Goal: Task Accomplishment & Management: Complete application form

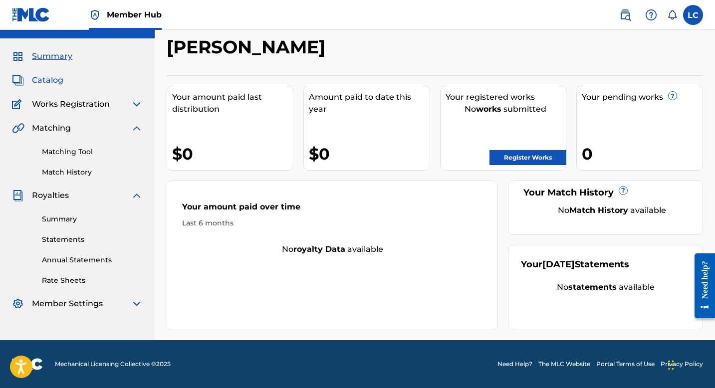
click at [32, 76] on span "Catalog" at bounding box center [47, 80] width 31 height 12
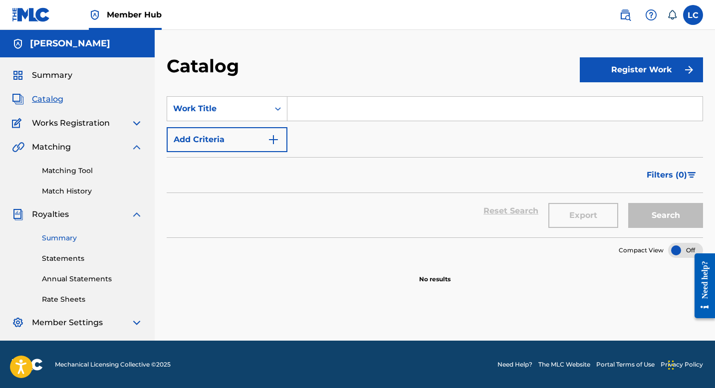
scroll to position [0, 0]
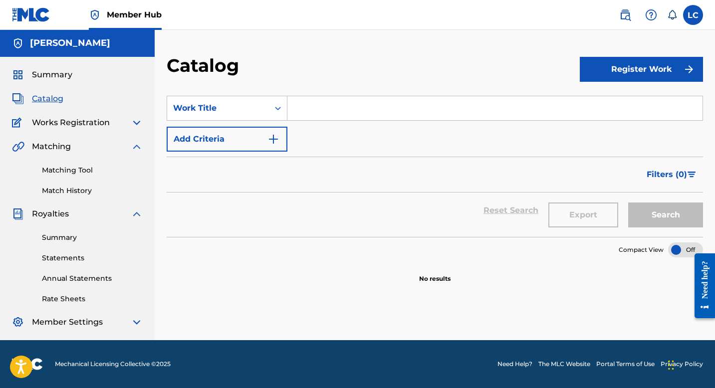
click at [134, 216] on img at bounding box center [137, 214] width 12 height 12
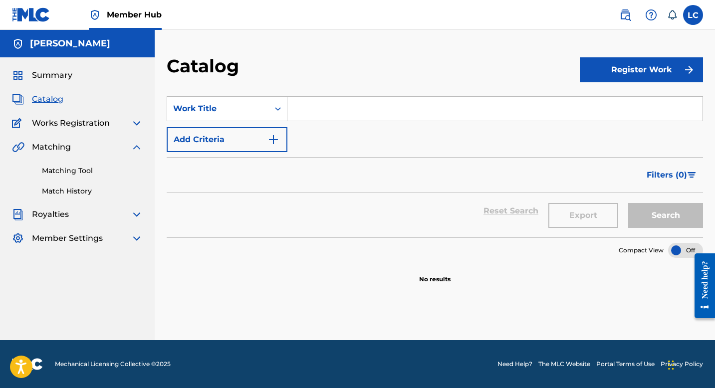
click at [79, 150] on div "Matching" at bounding box center [77, 147] width 131 height 12
click at [80, 171] on link "Matching Tool" at bounding box center [92, 171] width 101 height 10
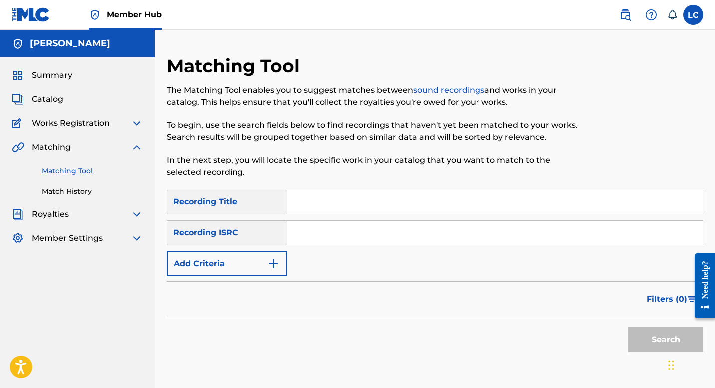
click at [333, 199] on input "Search Form" at bounding box center [495, 202] width 415 height 24
type input "HOT"
click at [628, 327] on button "Search" at bounding box center [665, 339] width 75 height 25
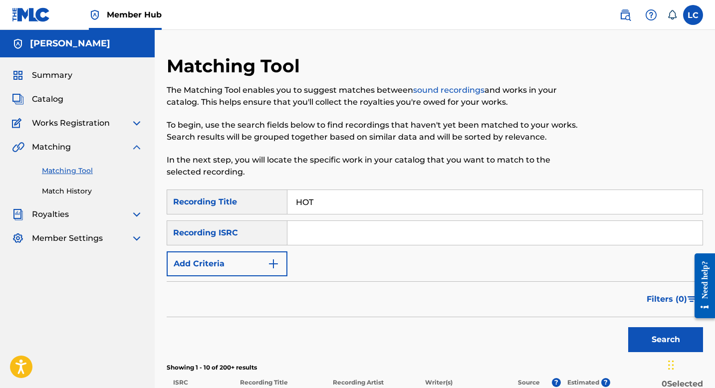
click at [254, 235] on div "Recording ISRC" at bounding box center [227, 233] width 121 height 25
click at [301, 215] on div "SearchWithCriteria51369115-9a75-4b24-84c9-56f2596f1874 Recording Title HOT Sear…" at bounding box center [435, 233] width 537 height 87
click at [307, 239] on input "Search Form" at bounding box center [495, 233] width 415 height 24
paste input "TCAJW2546790"
type input "TCAJW2546790"
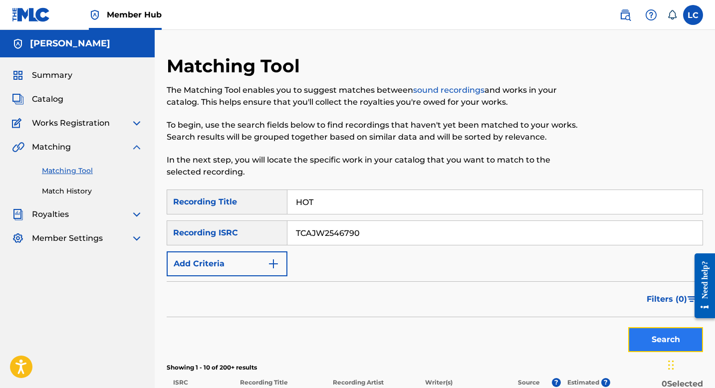
click at [644, 341] on button "Search" at bounding box center [665, 339] width 75 height 25
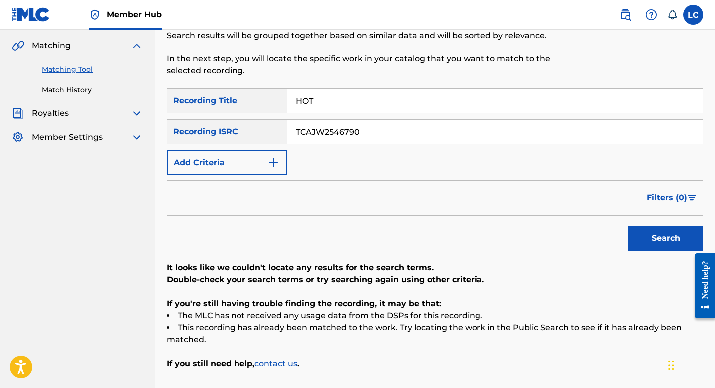
scroll to position [16, 0]
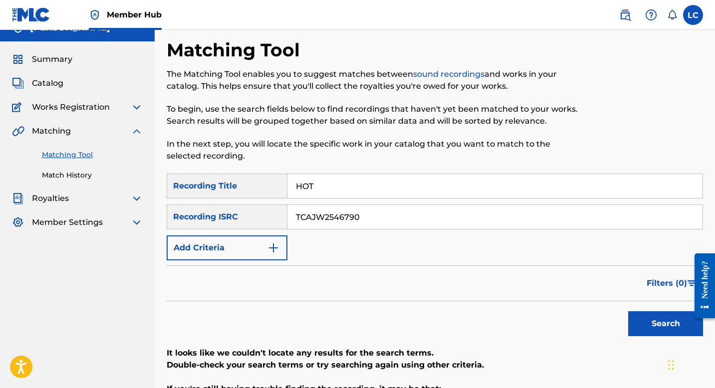
click at [75, 133] on div "Matching" at bounding box center [77, 131] width 131 height 12
click at [105, 113] on span "Works Registration" at bounding box center [71, 107] width 78 height 12
click at [108, 108] on span "Works Registration" at bounding box center [71, 107] width 78 height 12
click at [142, 128] on img at bounding box center [137, 131] width 12 height 12
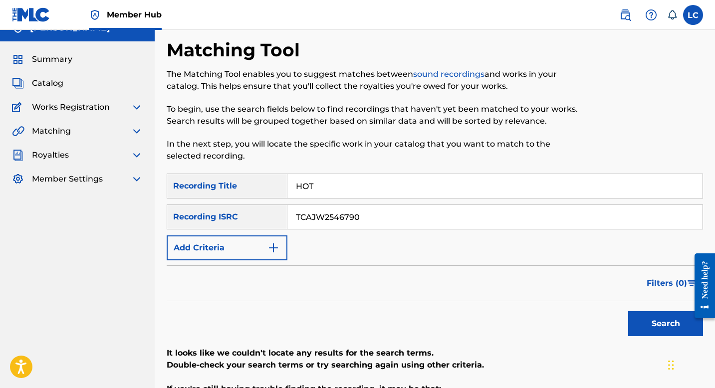
click at [134, 95] on div "Summary Catalog Works Registration Claiming Tool Individual Registration Tool B…" at bounding box center [77, 119] width 155 height 156
click at [134, 100] on div "Summary Catalog Works Registration Claiming Tool Individual Registration Tool B…" at bounding box center [77, 119] width 155 height 156
click at [134, 110] on img at bounding box center [137, 107] width 12 height 12
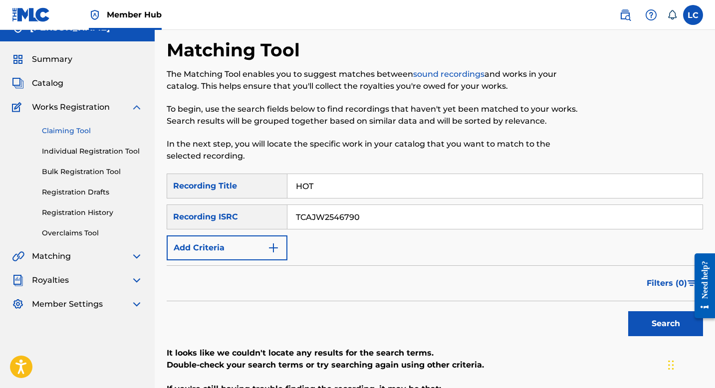
click at [79, 128] on link "Claiming Tool" at bounding box center [92, 131] width 101 height 10
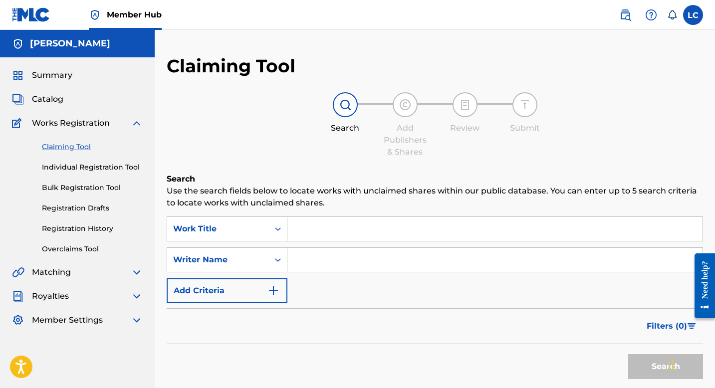
click at [315, 236] on input "Search Form" at bounding box center [495, 229] width 415 height 24
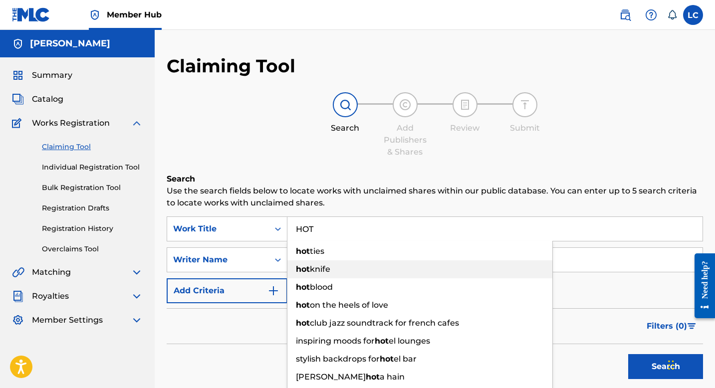
click at [320, 268] on span "knife" at bounding box center [320, 269] width 20 height 9
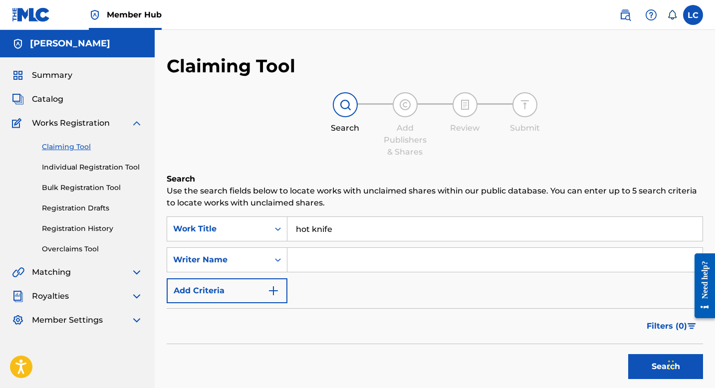
click at [319, 231] on input "hot knife" at bounding box center [495, 229] width 415 height 24
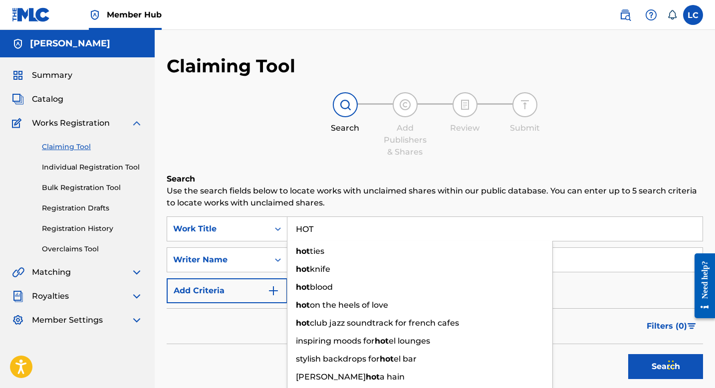
type input "HOT"
click at [628, 354] on button "Search" at bounding box center [665, 366] width 75 height 25
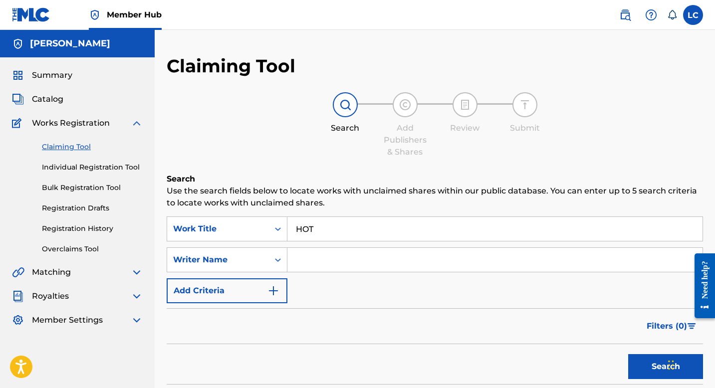
click at [318, 258] on input "Search Form" at bounding box center [495, 260] width 415 height 24
type input "Lexi Carney"
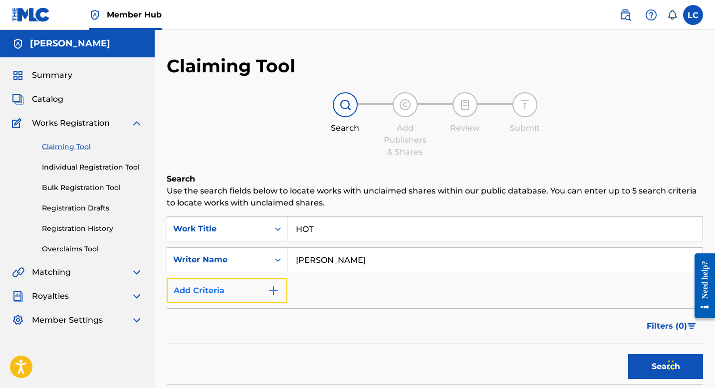
click at [242, 288] on button "Add Criteria" at bounding box center [227, 291] width 121 height 25
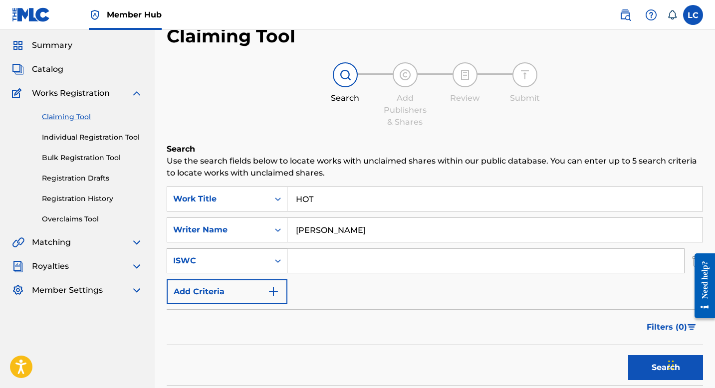
click at [219, 274] on div "ISWC" at bounding box center [227, 261] width 121 height 25
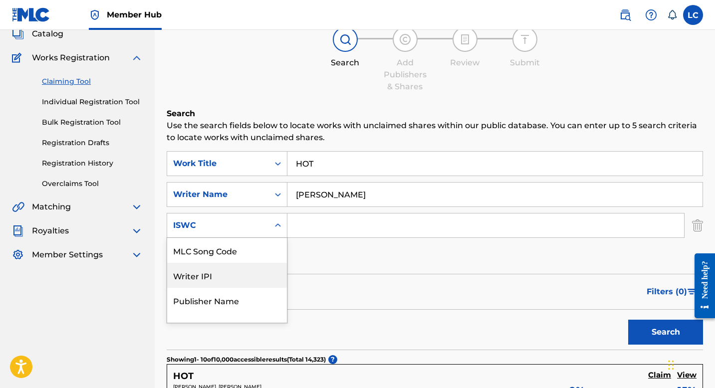
click at [227, 274] on div "Writer IPI" at bounding box center [227, 275] width 120 height 25
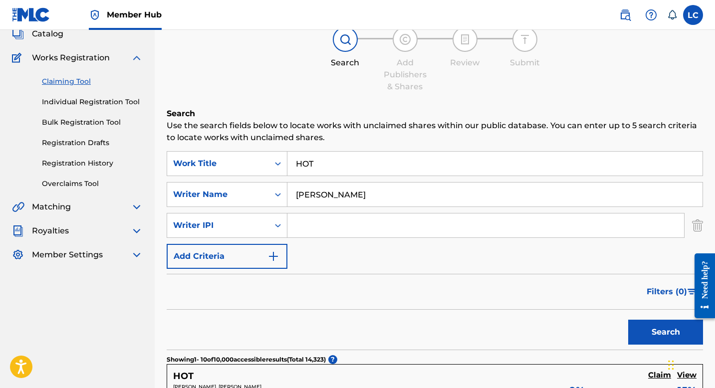
click at [307, 230] on input "Search Form" at bounding box center [486, 226] width 397 height 24
paste input "01301042432"
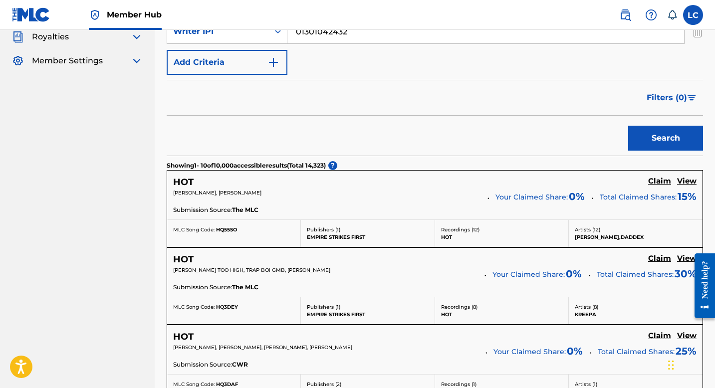
scroll to position [305, 0]
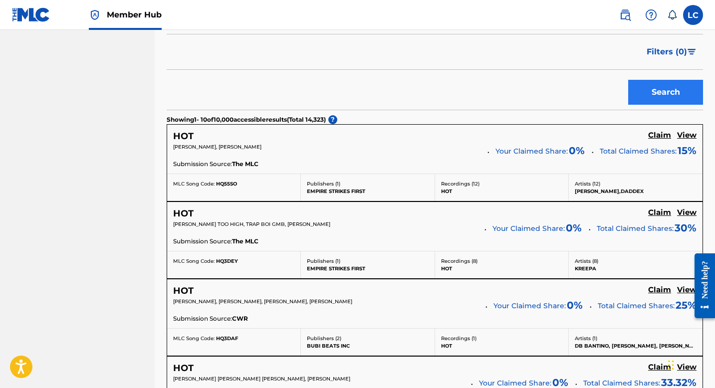
type input "01301042432"
click at [658, 103] on button "Search" at bounding box center [665, 92] width 75 height 25
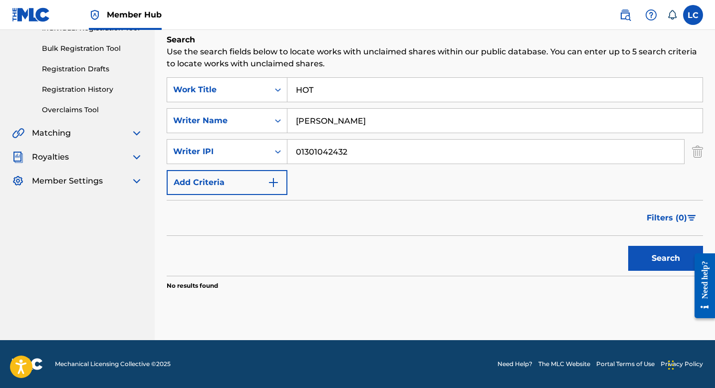
scroll to position [0, 0]
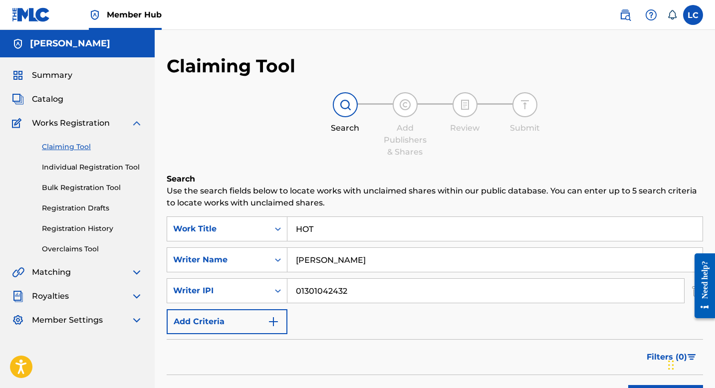
click at [331, 300] on input "01301042432" at bounding box center [486, 291] width 397 height 24
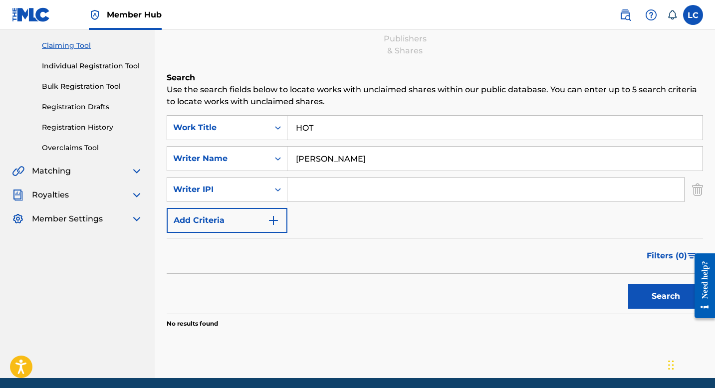
scroll to position [139, 0]
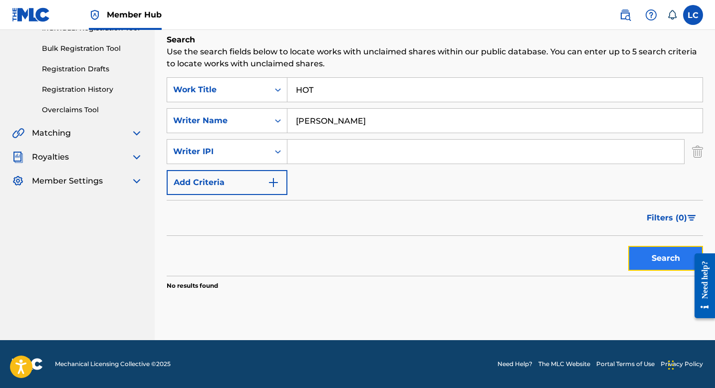
click at [660, 260] on button "Search" at bounding box center [665, 258] width 75 height 25
click at [669, 265] on button "Search" at bounding box center [665, 258] width 75 height 25
click at [375, 122] on input "Lexi Carney" at bounding box center [495, 121] width 415 height 24
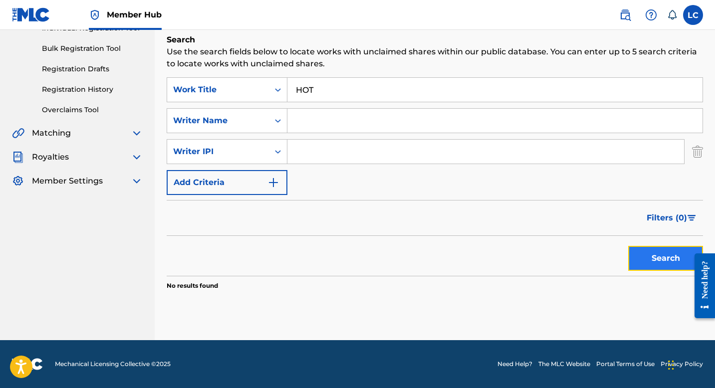
click at [658, 259] on button "Search" at bounding box center [665, 258] width 75 height 25
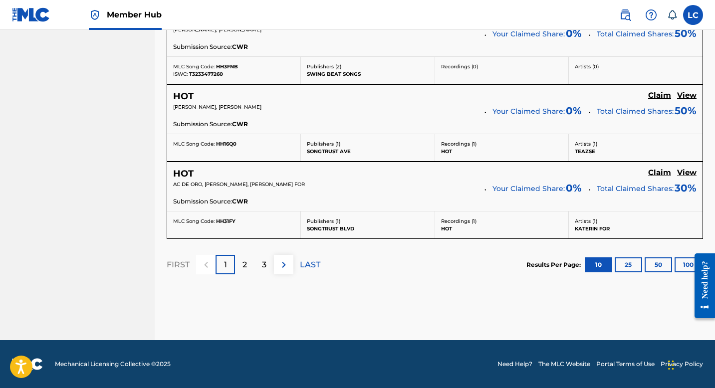
scroll to position [0, 0]
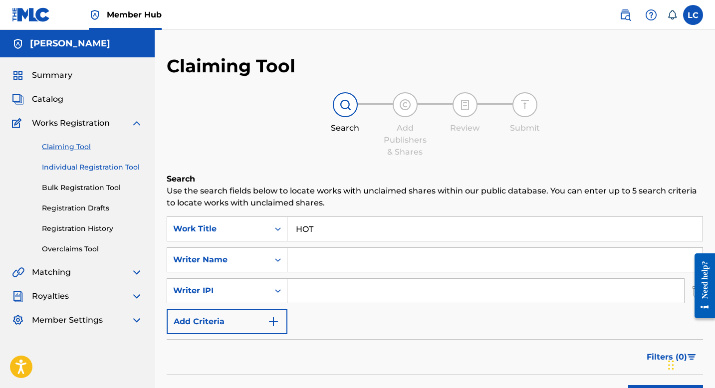
click at [111, 166] on link "Individual Registration Tool" at bounding box center [92, 167] width 101 height 10
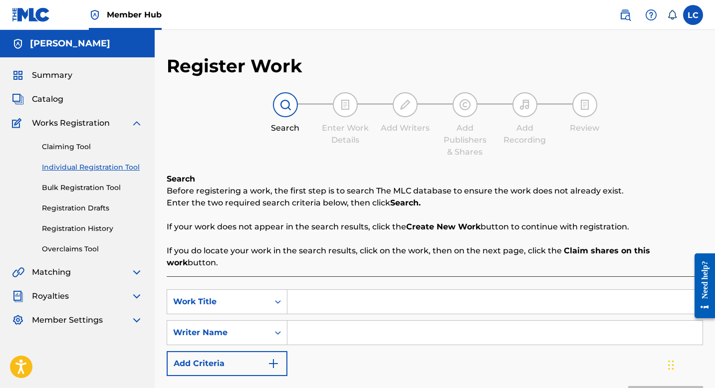
click at [346, 290] on input "Search Form" at bounding box center [495, 302] width 415 height 24
type input "h"
type input "HOT"
click at [356, 324] on input "Search Form" at bounding box center [495, 333] width 415 height 24
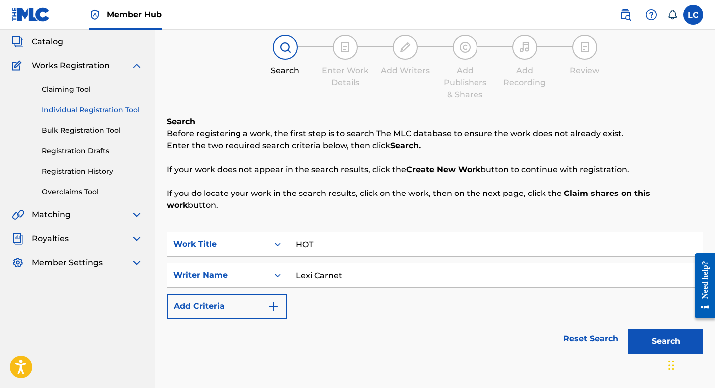
scroll to position [90, 0]
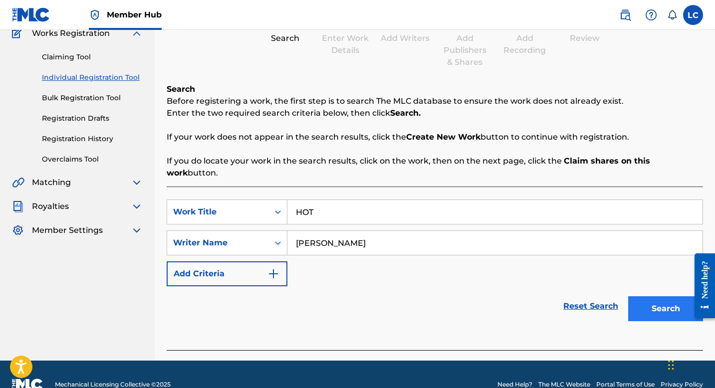
type input "Lexi Carney"
click at [664, 305] on button "Search" at bounding box center [665, 308] width 75 height 25
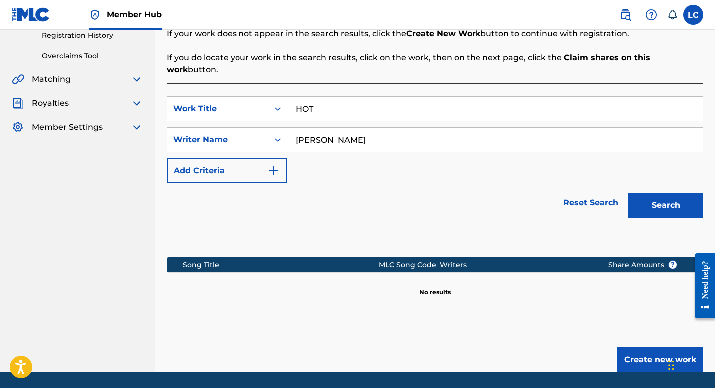
scroll to position [213, 0]
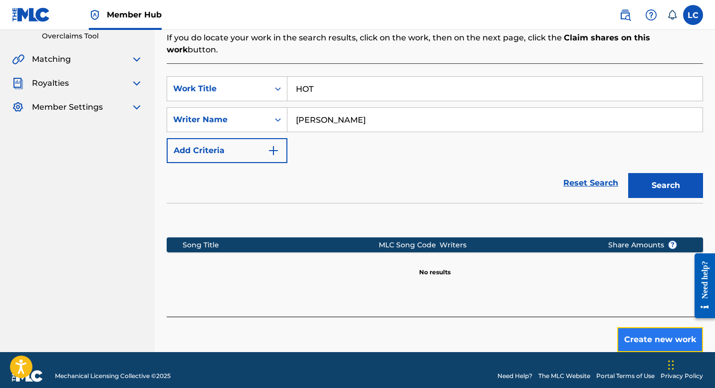
click at [644, 329] on button "Create new work" at bounding box center [660, 339] width 86 height 25
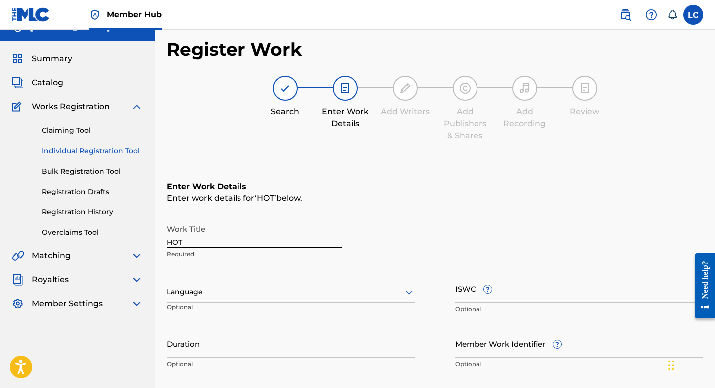
scroll to position [86, 0]
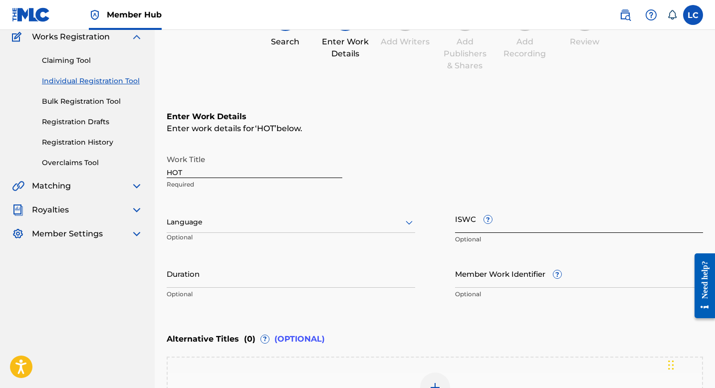
click at [495, 218] on input "ISWC ?" at bounding box center [579, 219] width 249 height 28
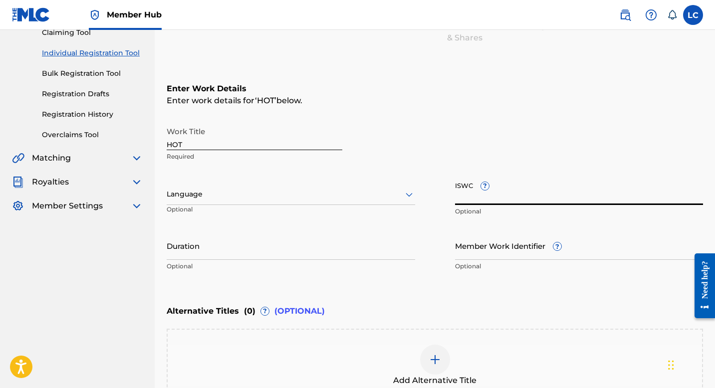
scroll to position [138, 0]
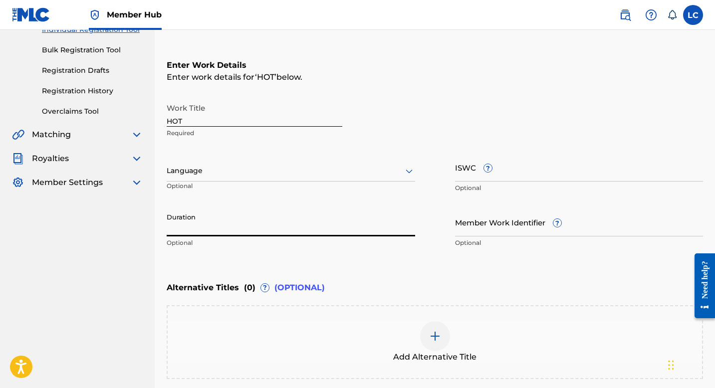
click at [230, 228] on input "Duration" at bounding box center [291, 222] width 249 height 28
type input "03:36"
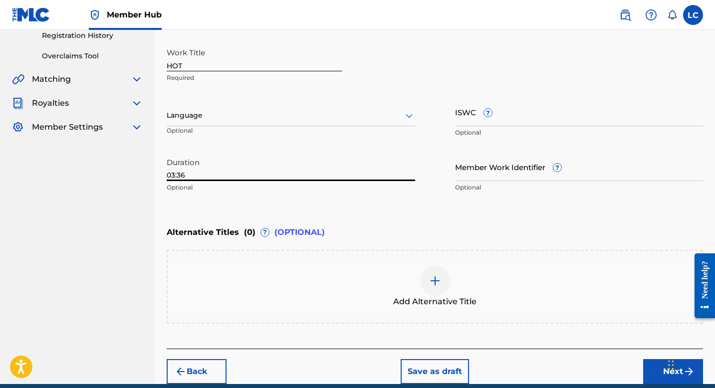
click at [492, 223] on div "Alternative Titles ( 0 ) ? (OPTIONAL)" at bounding box center [435, 233] width 537 height 22
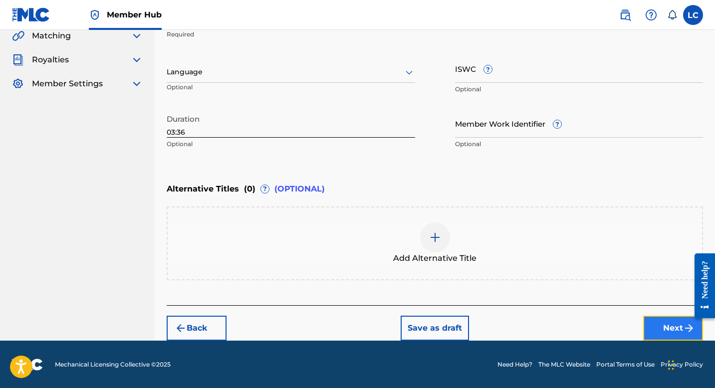
click at [661, 331] on button "Next" at bounding box center [673, 328] width 60 height 25
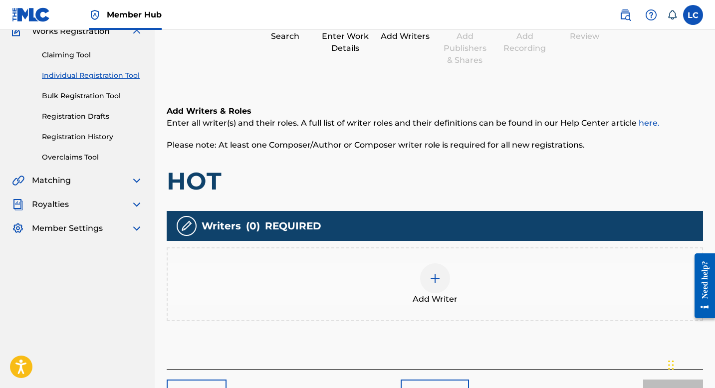
scroll to position [101, 0]
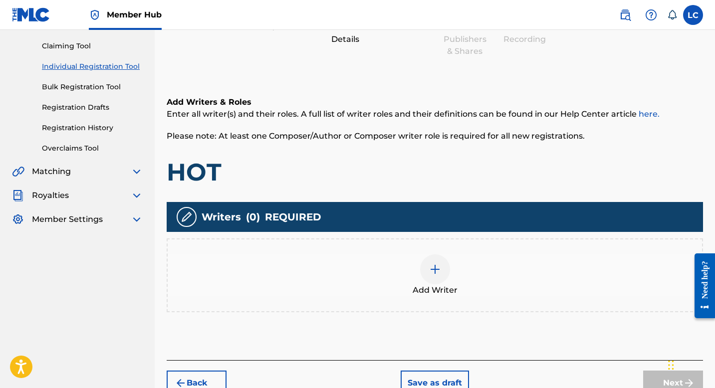
click at [428, 270] on div at bounding box center [435, 270] width 30 height 30
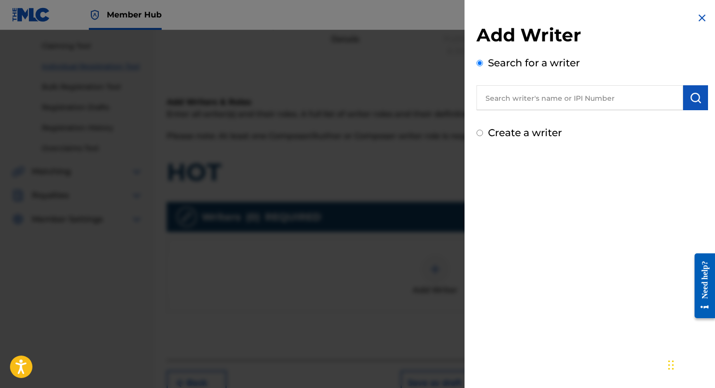
click at [532, 104] on input "text" at bounding box center [580, 97] width 207 height 25
type input "Lexi Ann Carney"
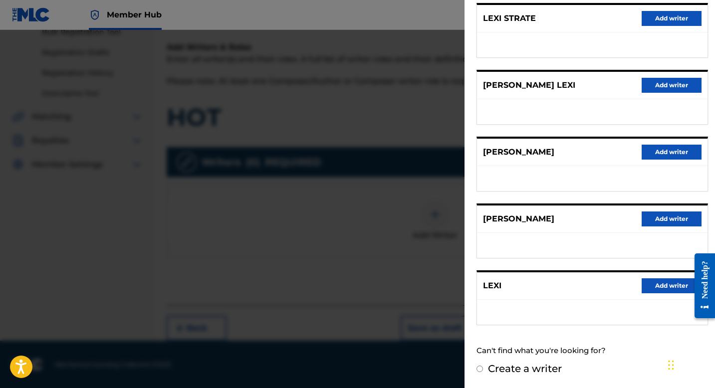
scroll to position [0, 0]
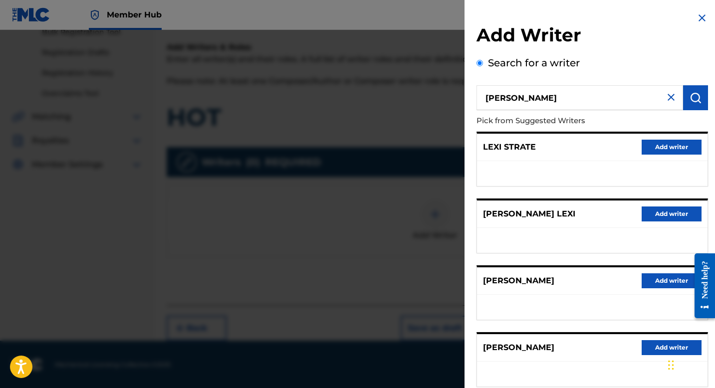
click at [666, 98] on img at bounding box center [671, 97] width 12 height 12
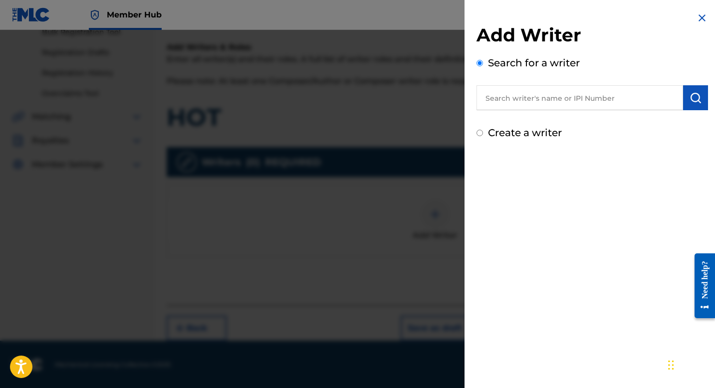
click at [618, 100] on input "text" at bounding box center [580, 97] width 207 height 25
paste input "01301042432"
type input "01301042432"
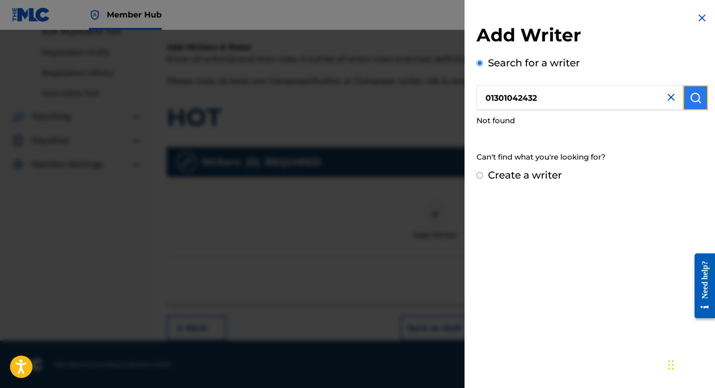
click at [698, 92] on button "submit" at bounding box center [695, 97] width 25 height 25
click at [522, 183] on div "Add Writer Search for a writer 01301042432 Not found Can't find what you're loo…" at bounding box center [593, 97] width 256 height 195
click at [521, 176] on label "Create a writer" at bounding box center [525, 175] width 74 height 12
radio input "true"
click at [483, 176] on input "Create a writer" at bounding box center [480, 175] width 6 height 6
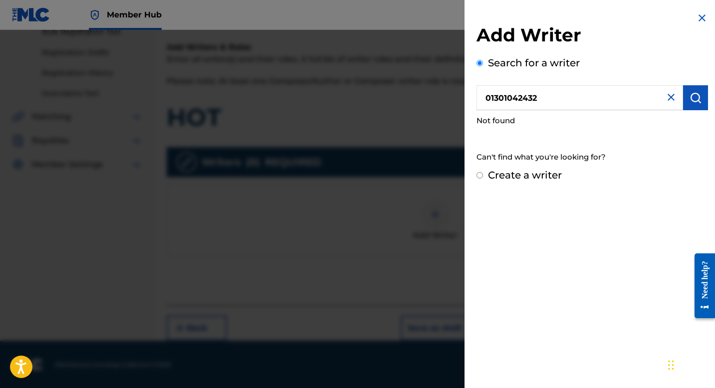
radio input "false"
radio input "true"
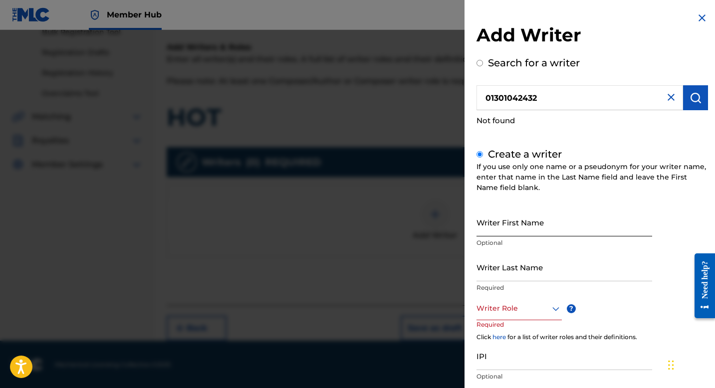
click at [515, 228] on input "Writer First Name" at bounding box center [565, 222] width 176 height 28
type input "Lexi"
click at [508, 202] on div "Create a writer If you use only one name or a pseudonym for your writer name, e…" at bounding box center [593, 287] width 232 height 280
click at [498, 274] on input "Writer Last Name" at bounding box center [565, 267] width 176 height 28
type input "[PERSON_NAME]"
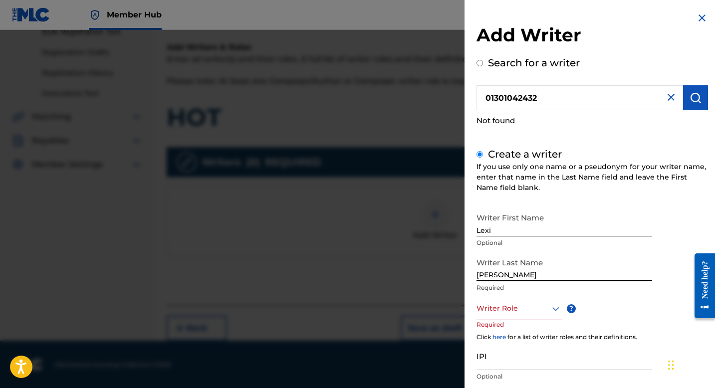
click at [506, 314] on div at bounding box center [519, 308] width 85 height 12
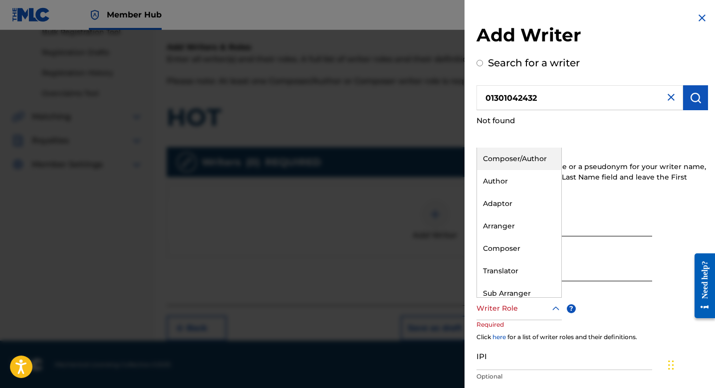
click at [521, 162] on div "Composer/Author" at bounding box center [519, 159] width 84 height 22
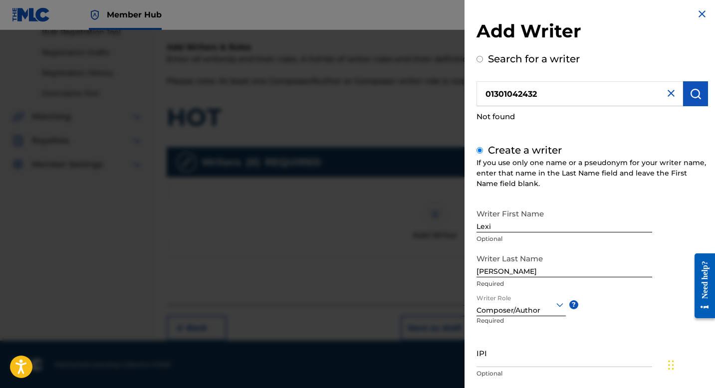
scroll to position [66, 0]
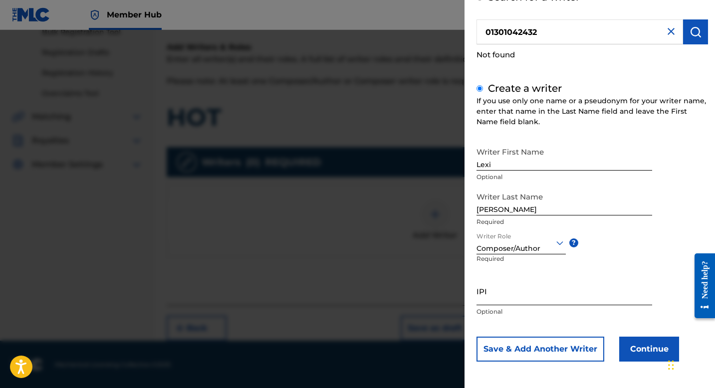
click at [500, 297] on input "IPI" at bounding box center [565, 291] width 176 height 28
paste input "01301042432"
type input "01301042432"
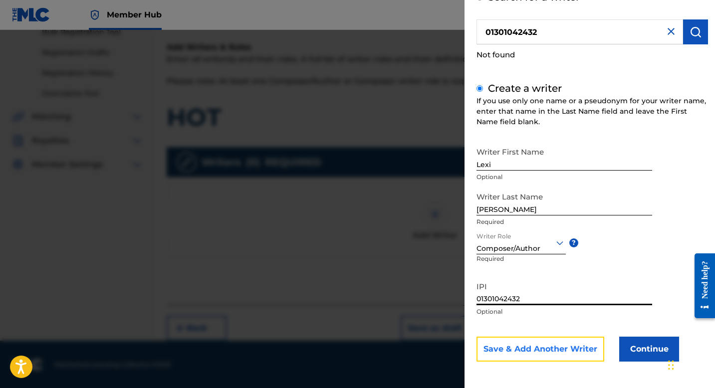
click at [576, 355] on button "Save & Add Another Writer" at bounding box center [541, 349] width 128 height 25
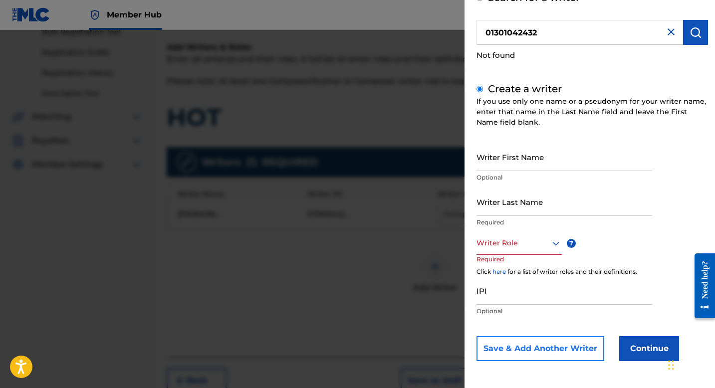
scroll to position [65, 0]
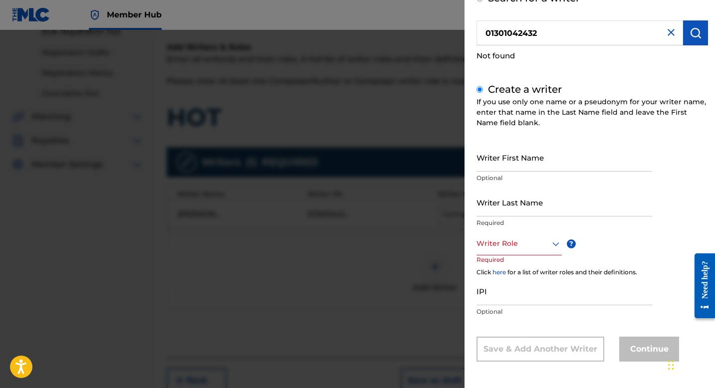
click at [523, 252] on div "Writer Role" at bounding box center [519, 244] width 85 height 22
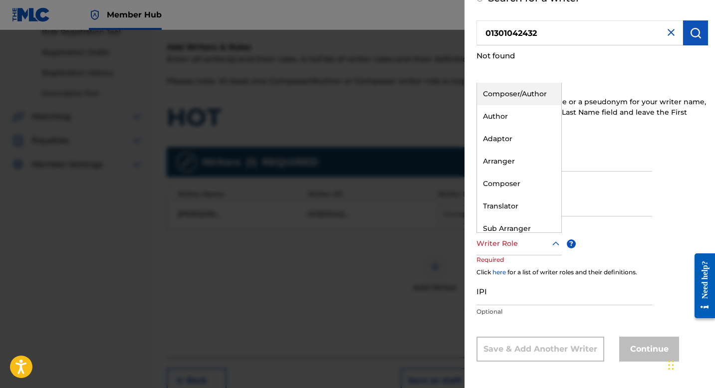
click at [518, 92] on div "Composer/Author" at bounding box center [519, 94] width 84 height 22
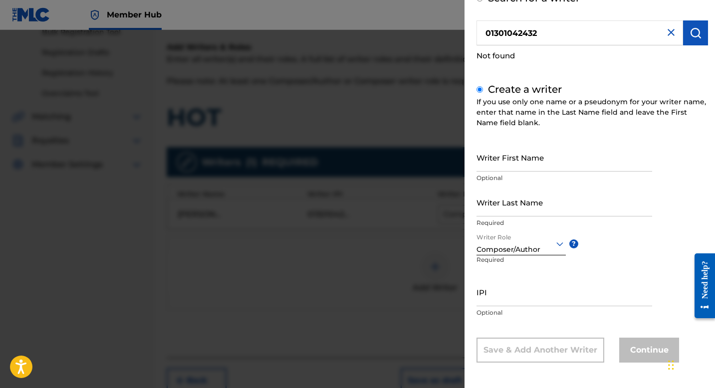
click at [509, 306] on div "IPI Optional" at bounding box center [565, 300] width 176 height 45
click at [513, 156] on input "Writer First Name" at bounding box center [565, 157] width 176 height 28
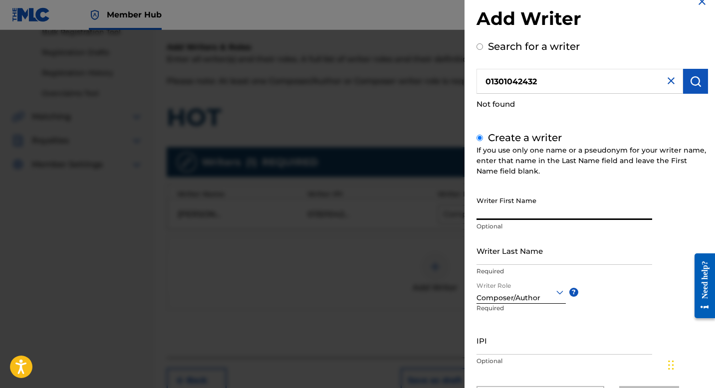
scroll to position [0, 0]
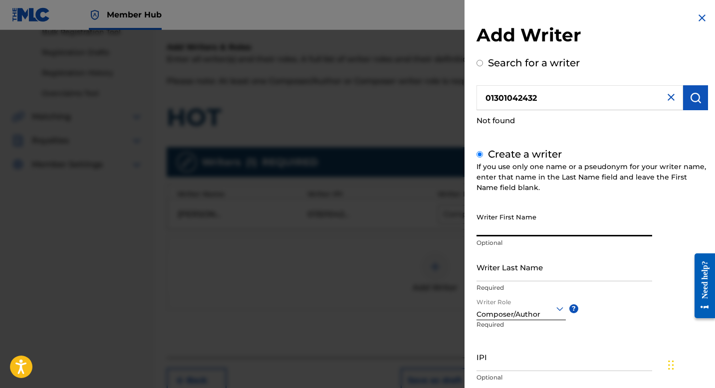
click at [483, 226] on input "Writer First Name" at bounding box center [565, 222] width 176 height 28
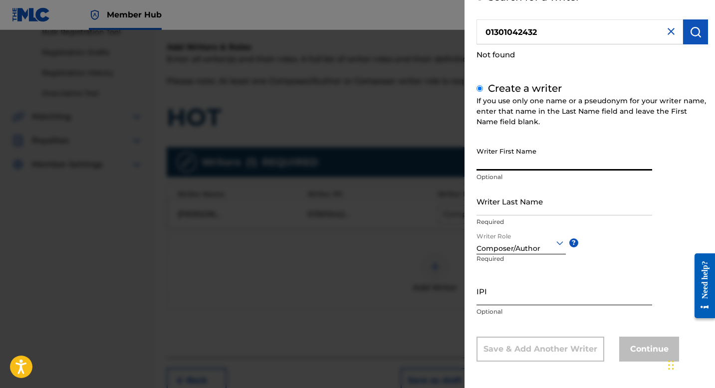
click at [495, 289] on input "IPI" at bounding box center [565, 291] width 176 height 28
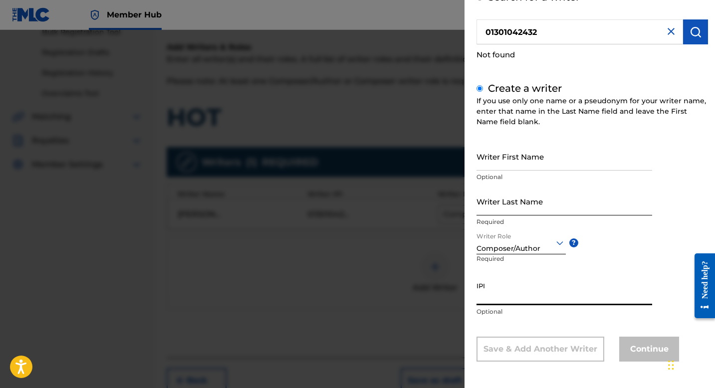
paste input "1124784852"
type input "1124784852"
click at [512, 158] on input "Writer First Name" at bounding box center [565, 156] width 176 height 28
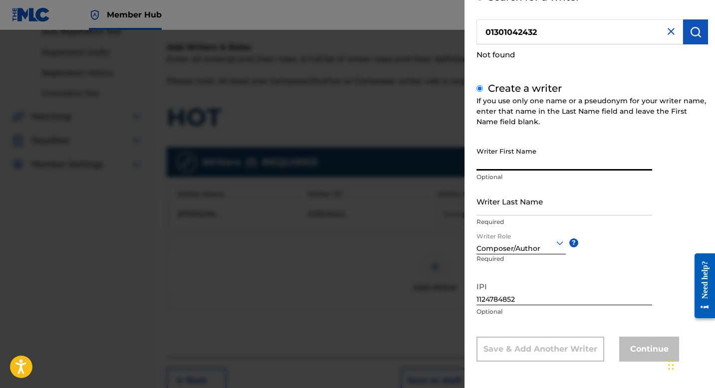
paste input "Madeline Anderson"
click at [519, 163] on input "Madeline Anderson" at bounding box center [565, 156] width 176 height 28
type input "Madeline"
click at [497, 205] on input "Writer Last Name" at bounding box center [565, 201] width 176 height 28
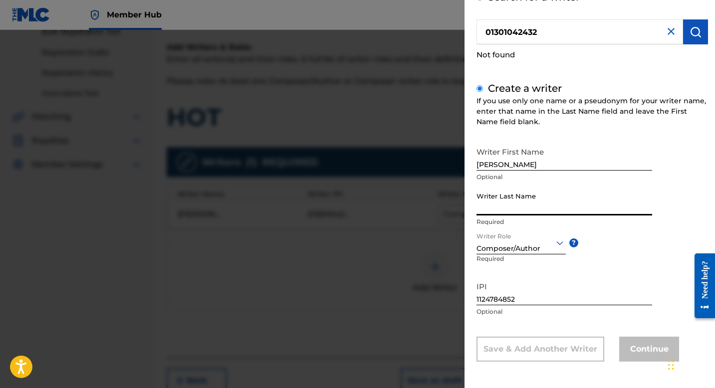
paste input "Anderson"
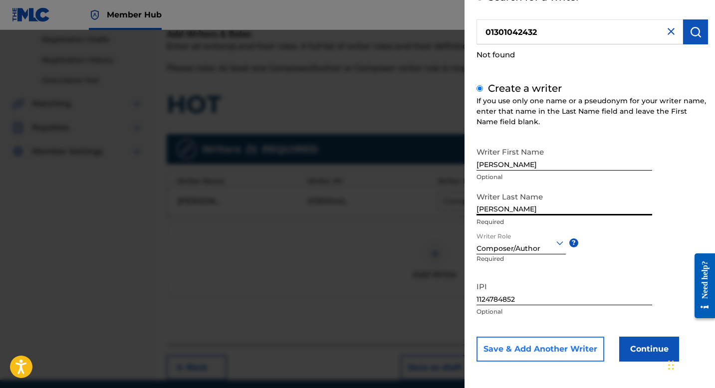
type input "Anderson"
click at [540, 345] on button "Save & Add Another Writer" at bounding box center [541, 349] width 128 height 25
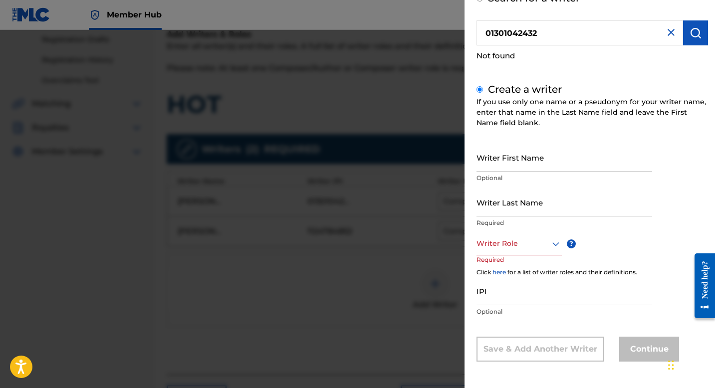
scroll to position [0, 0]
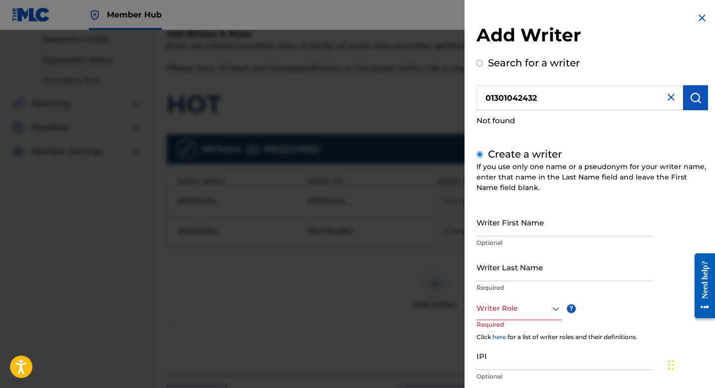
click at [671, 95] on img at bounding box center [671, 97] width 12 height 12
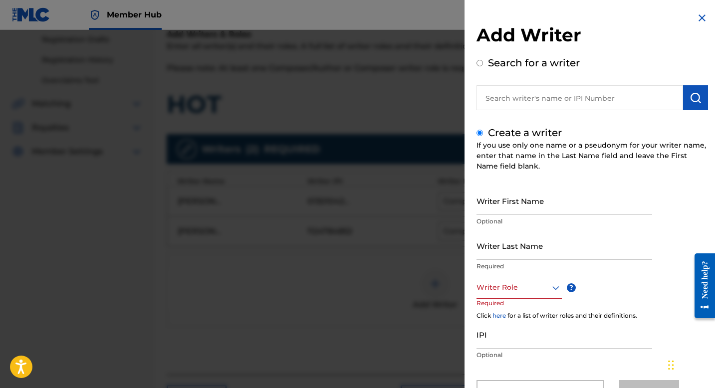
click at [699, 16] on img at bounding box center [702, 18] width 12 height 12
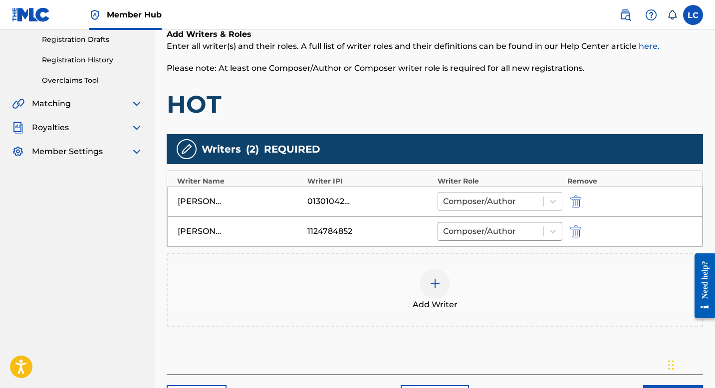
click at [533, 206] on div at bounding box center [490, 202] width 95 height 14
click at [544, 197] on div at bounding box center [553, 202] width 18 height 18
click at [547, 202] on div at bounding box center [553, 202] width 18 height 18
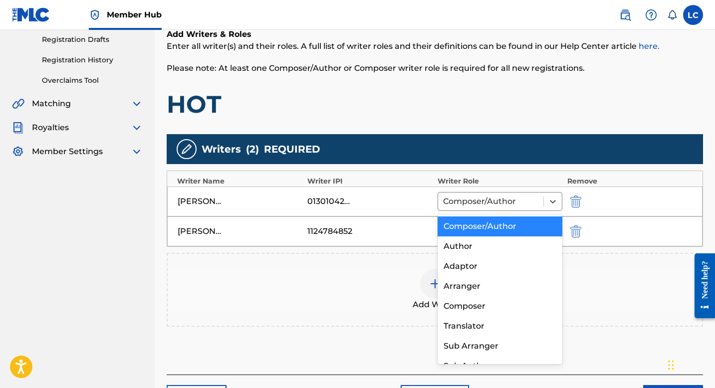
click at [428, 200] on div "01301042432" at bounding box center [369, 202] width 125 height 12
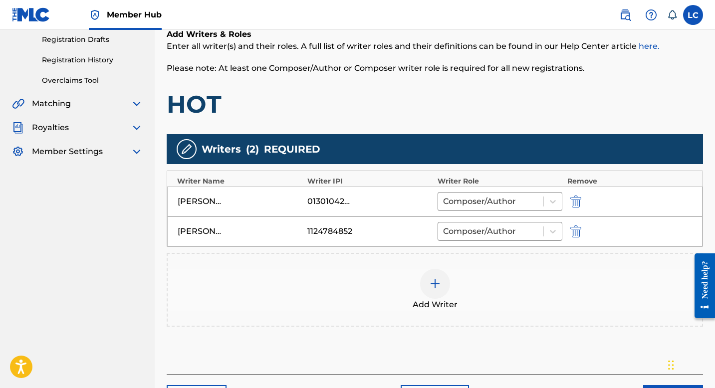
scroll to position [239, 0]
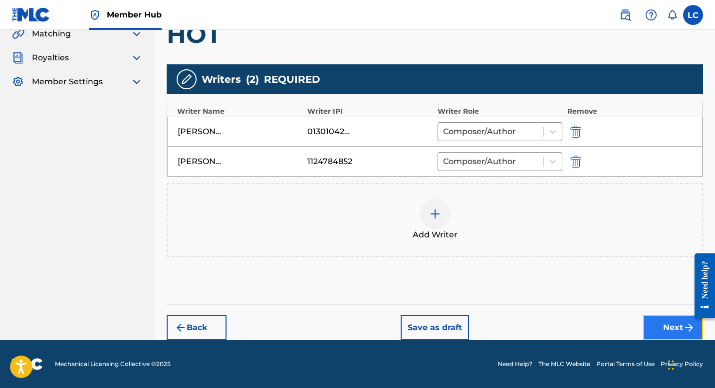
click at [662, 326] on button "Next" at bounding box center [673, 327] width 60 height 25
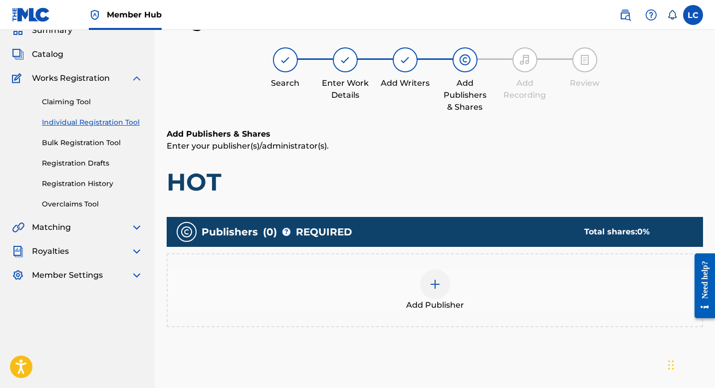
scroll to position [145, 0]
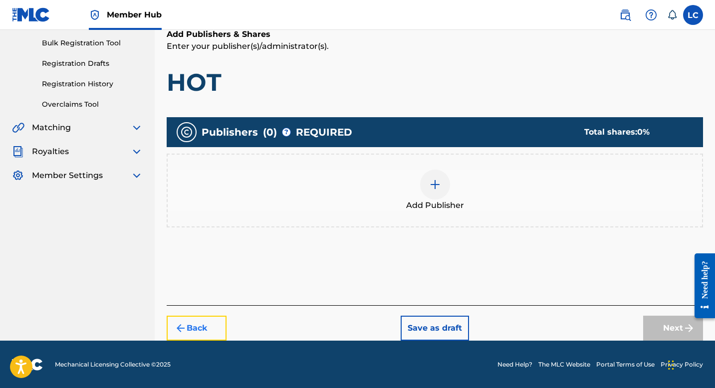
click at [190, 335] on button "Back" at bounding box center [197, 328] width 60 height 25
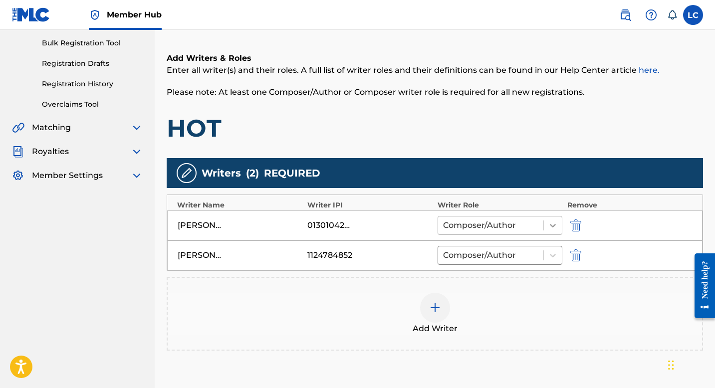
click at [547, 224] on div at bounding box center [553, 226] width 18 height 18
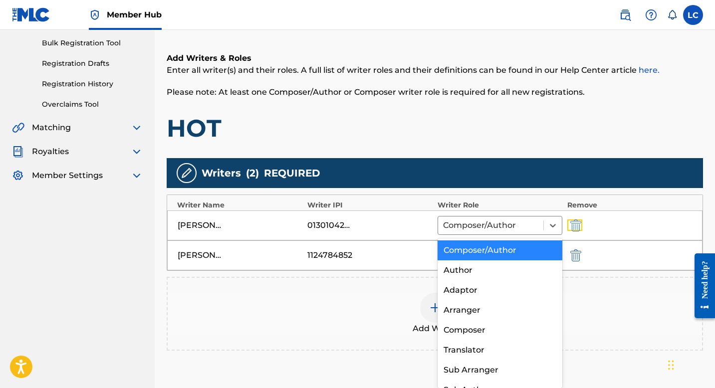
click at [570, 225] on button "submit" at bounding box center [575, 225] width 15 height 11
type input "Madeline Anderson"
type input "1124784852"
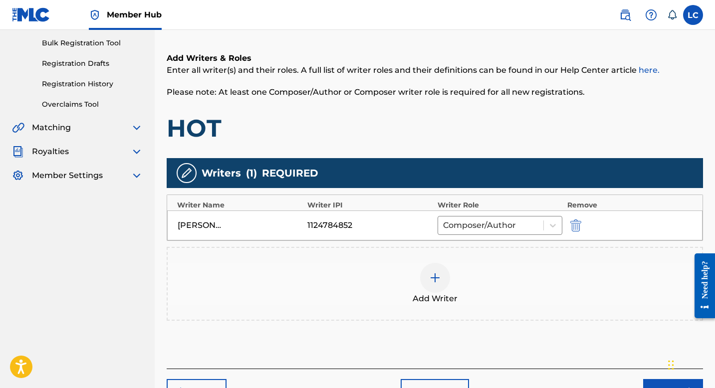
click at [443, 279] on div at bounding box center [435, 278] width 30 height 30
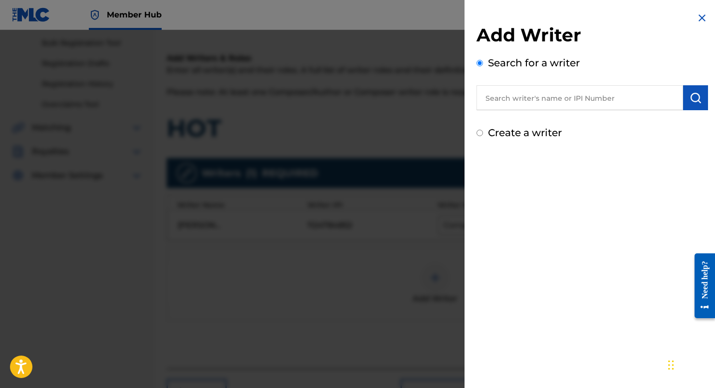
click at [558, 88] on input "text" at bounding box center [580, 97] width 207 height 25
click at [476, 129] on div "Add Writer Search for a writer Create a writer" at bounding box center [593, 76] width 256 height 152
click at [481, 134] on input "Create a writer" at bounding box center [480, 133] width 6 height 6
radio input "false"
radio input "true"
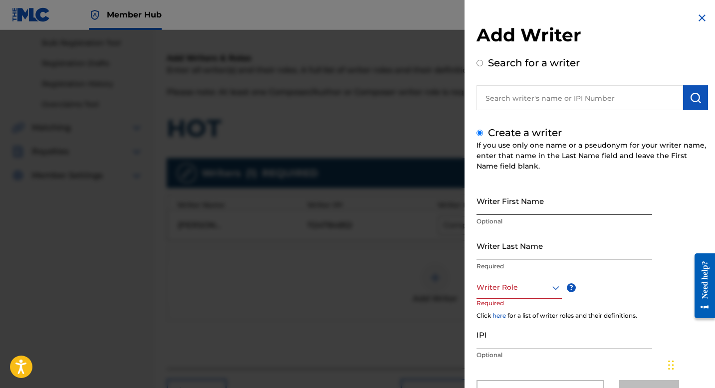
click at [500, 211] on input "Writer First Name" at bounding box center [565, 201] width 176 height 28
type input "Lexi Ann"
click at [494, 255] on input "Writer Last Name" at bounding box center [565, 246] width 176 height 28
type input "[PERSON_NAME]"
click at [506, 294] on div "Writer Role" at bounding box center [519, 288] width 85 height 22
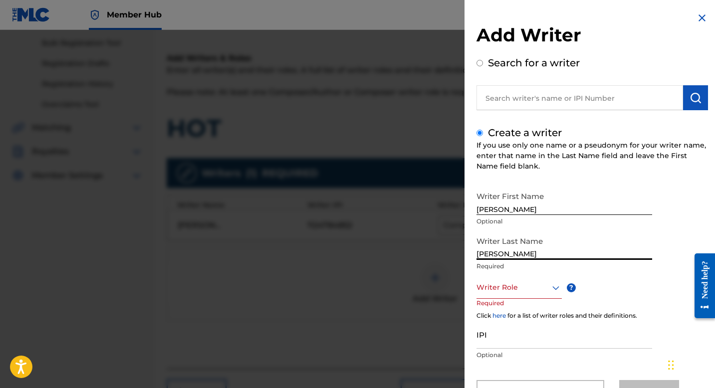
scroll to position [44, 0]
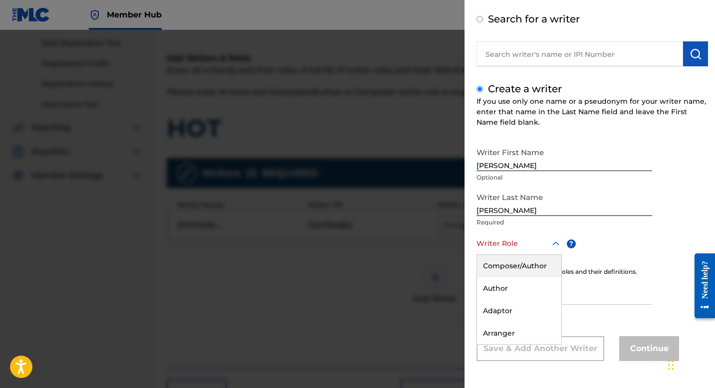
click at [508, 269] on div "Composer/Author" at bounding box center [519, 266] width 84 height 22
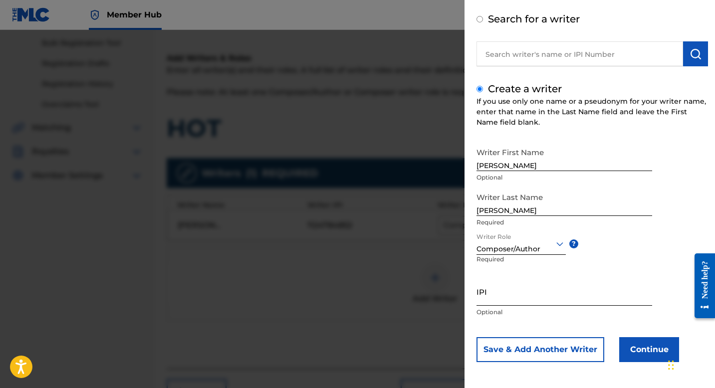
click at [511, 296] on input "IPI" at bounding box center [565, 292] width 176 height 28
paste input "01301042432"
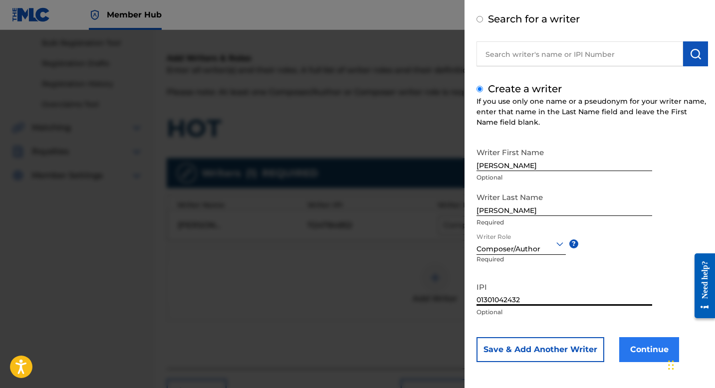
type input "01301042432"
click at [639, 348] on button "Continue" at bounding box center [649, 349] width 60 height 25
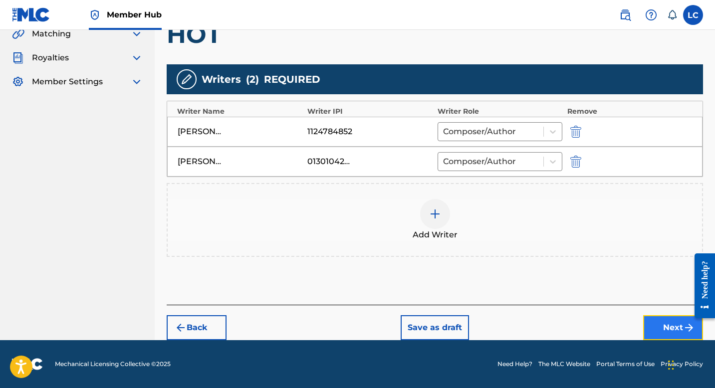
click at [657, 319] on button "Next" at bounding box center [673, 327] width 60 height 25
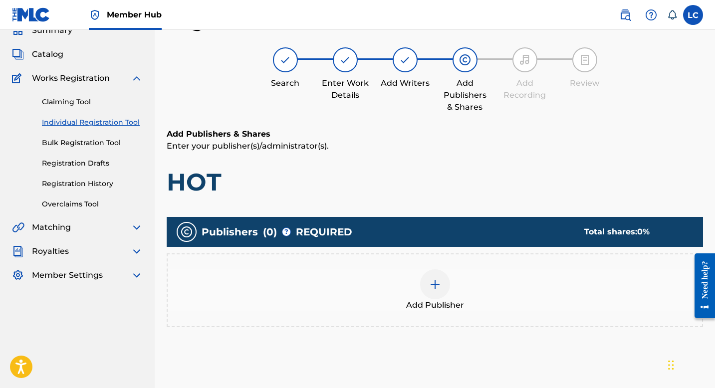
scroll to position [145, 0]
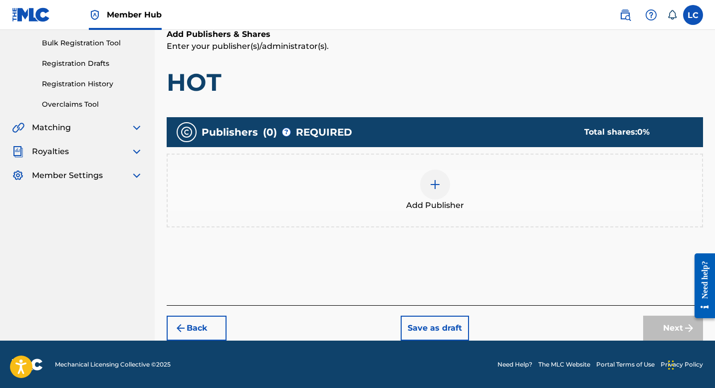
click at [656, 329] on div "Next" at bounding box center [673, 328] width 60 height 25
click at [548, 230] on div "Publishers ( 0 ) ? REQUIRED Total shares: 0 % Add Publisher" at bounding box center [435, 177] width 537 height 120
click at [429, 188] on img at bounding box center [435, 185] width 12 height 12
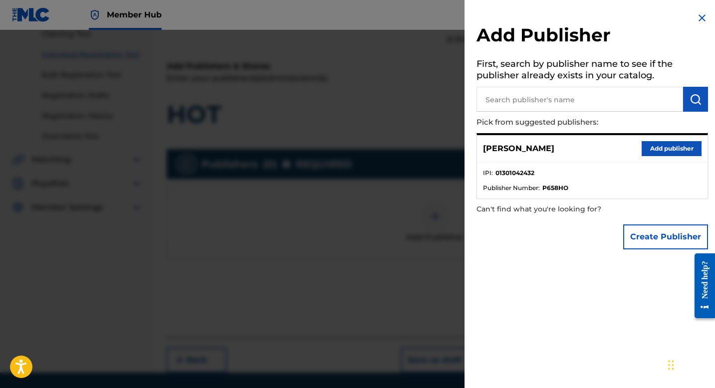
scroll to position [101, 0]
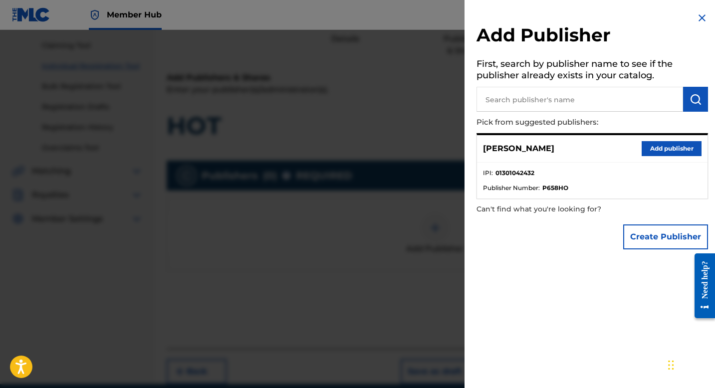
click at [696, 15] on img at bounding box center [702, 18] width 12 height 12
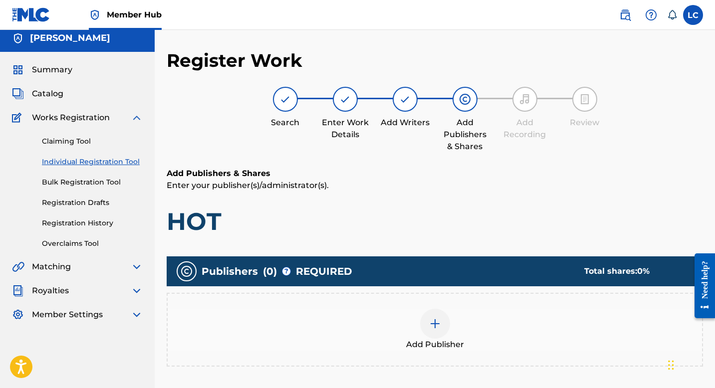
scroll to position [0, 0]
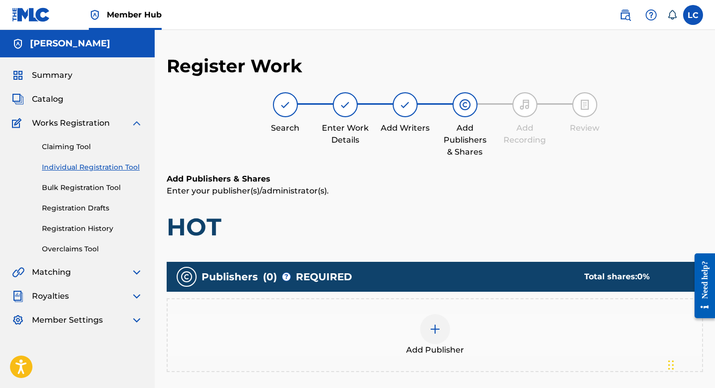
click at [470, 109] on img at bounding box center [465, 105] width 12 height 12
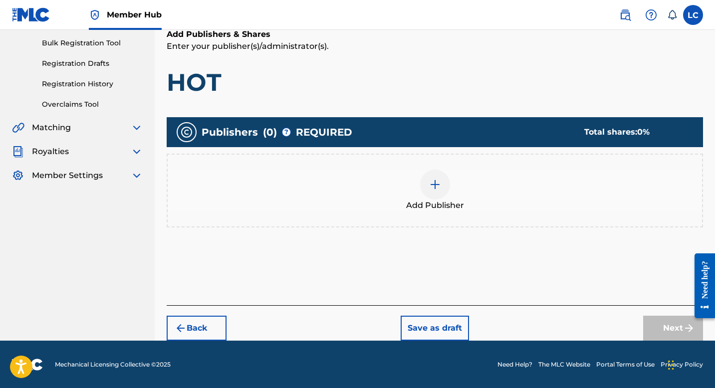
click at [654, 335] on div "Next" at bounding box center [673, 328] width 60 height 25
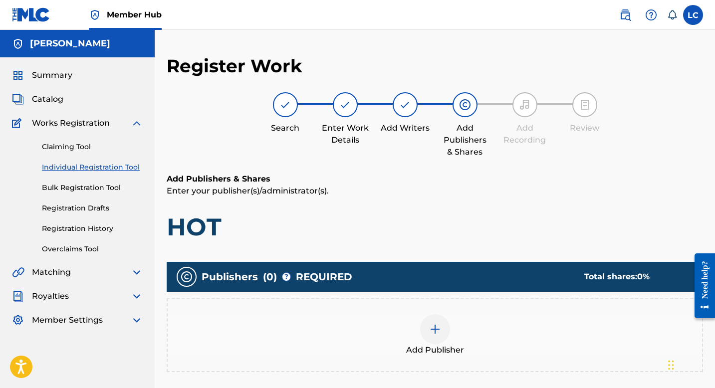
click at [253, 275] on span "Publishers" at bounding box center [230, 277] width 56 height 15
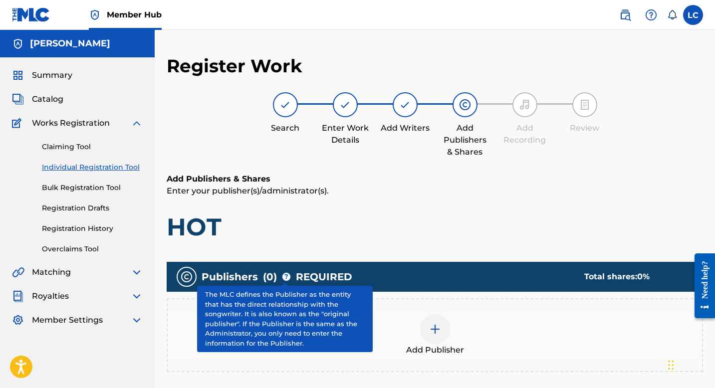
click at [288, 279] on span "?" at bounding box center [287, 277] width 8 height 8
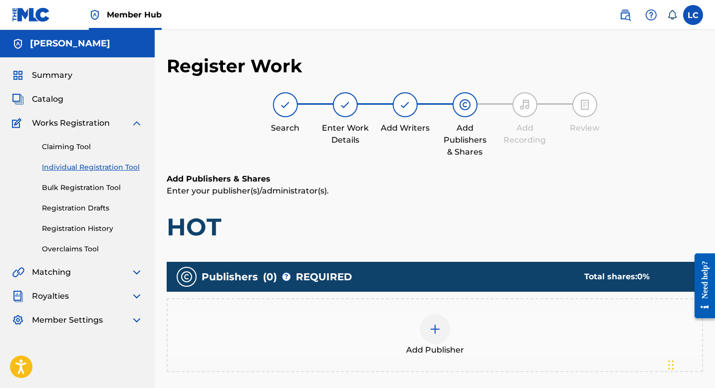
click at [373, 212] on div "Add Publishers & Shares Enter your publisher(s)/administrator(s). HOT" at bounding box center [435, 207] width 537 height 69
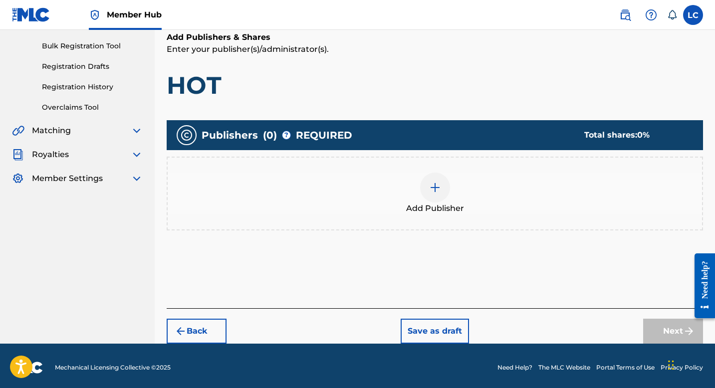
scroll to position [145, 0]
